Goal: Use online tool/utility: Utilize a website feature to perform a specific function

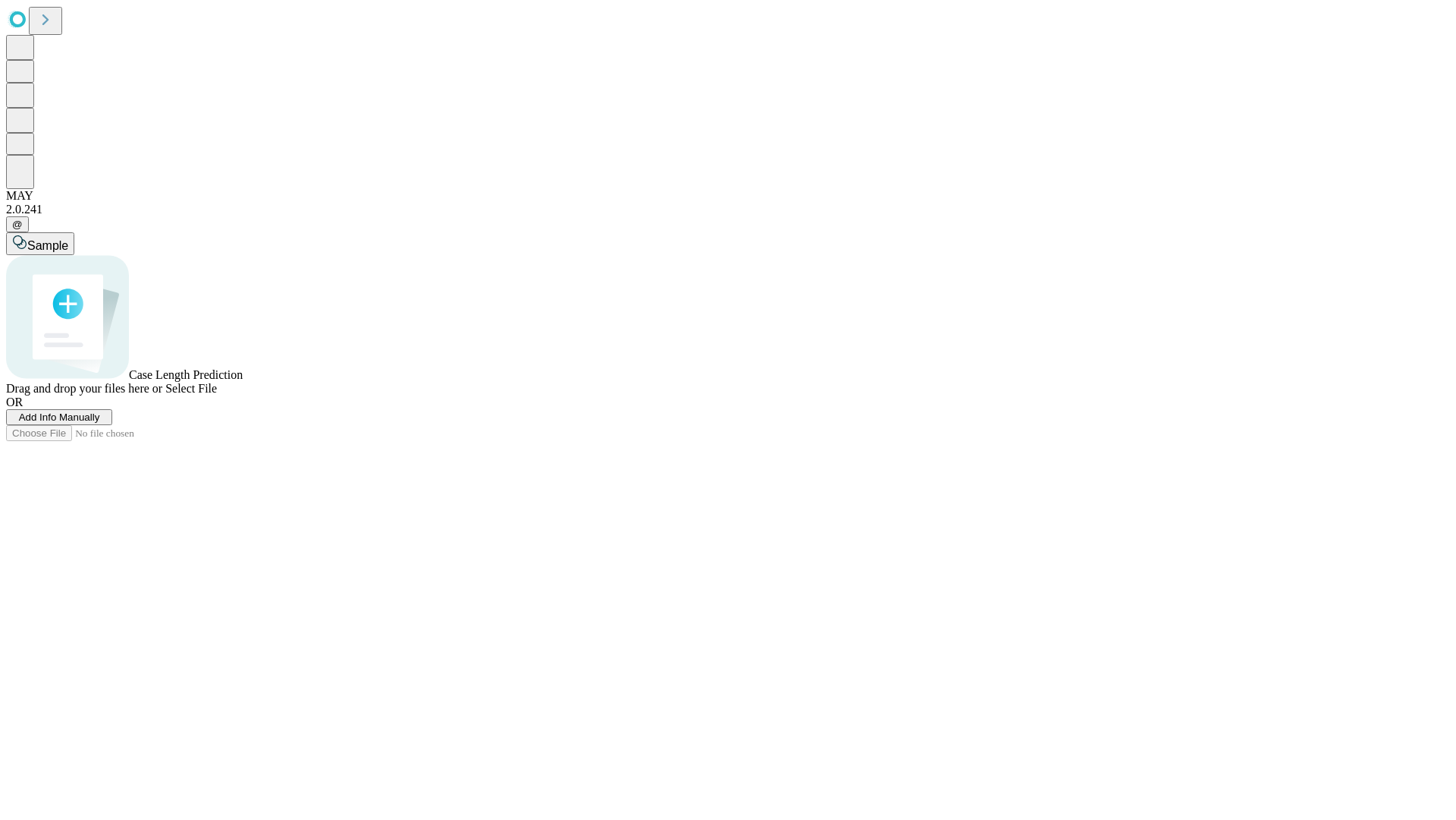
click at [216, 394] on span "Select File" at bounding box center [191, 389] width 52 height 13
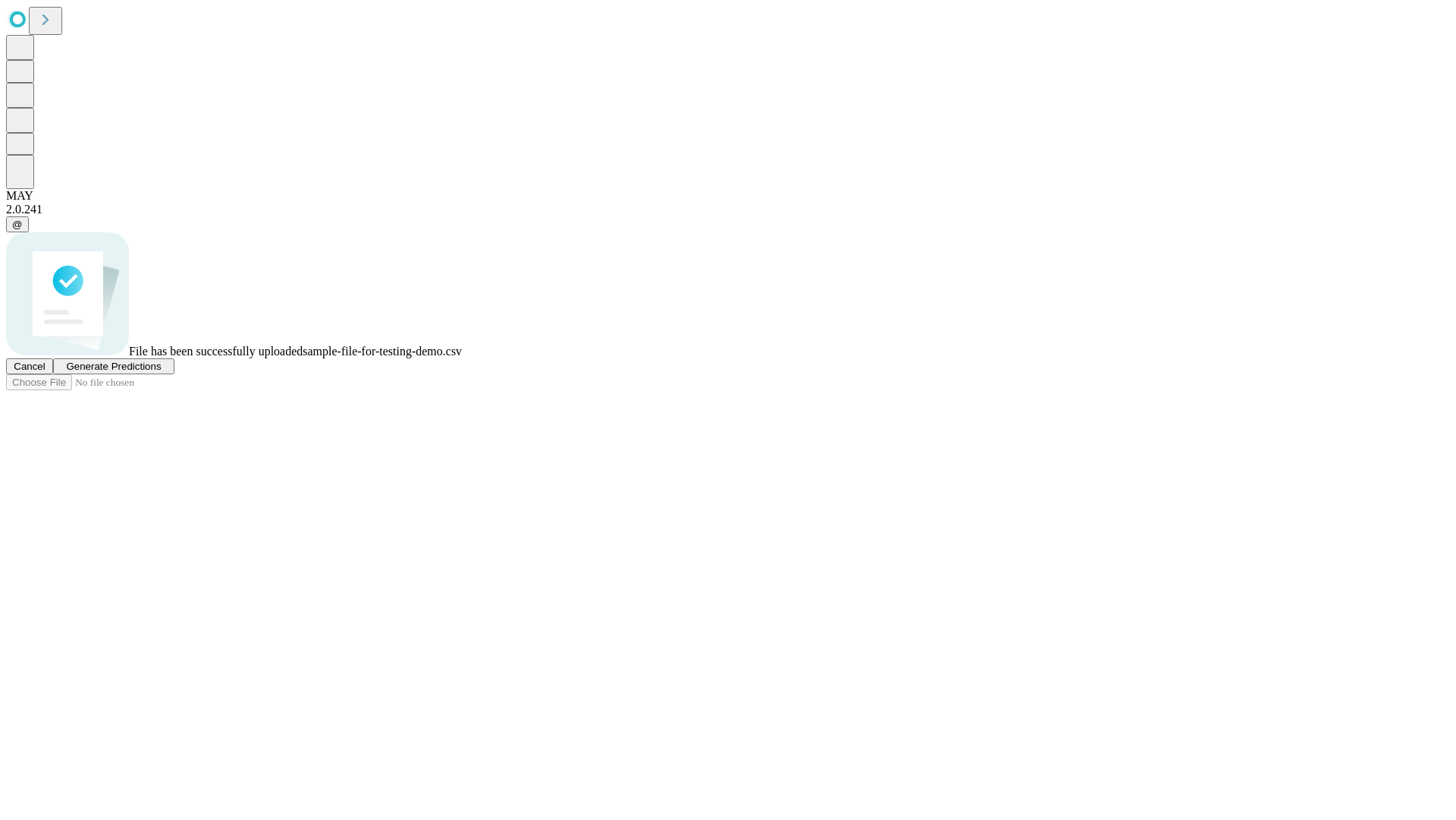
click at [161, 372] on span "Generate Predictions" at bounding box center [113, 366] width 95 height 11
